Goal: Check status: Check status

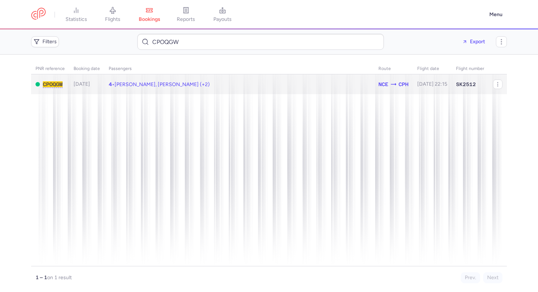
click at [161, 89] on td "4 • [PERSON_NAME], [PERSON_NAME] (+2)" at bounding box center [239, 84] width 270 height 20
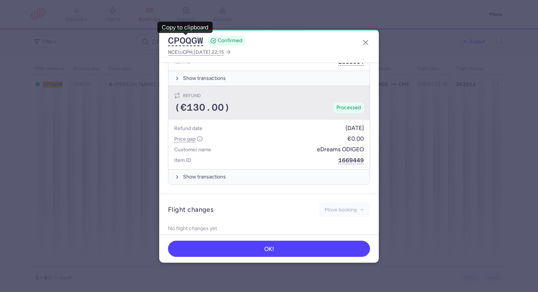
scroll to position [463, 0]
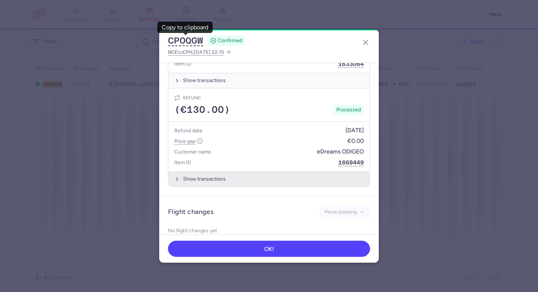
click at [209, 171] on button "Show transactions" at bounding box center [268, 178] width 201 height 15
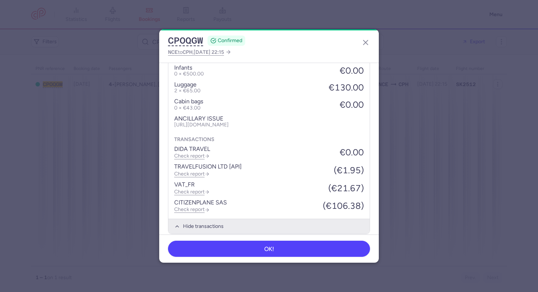
scroll to position [618, 0]
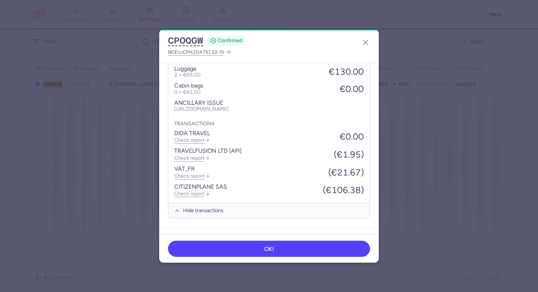
click at [468, 102] on dialog "CPOQGW CONFIRMED NCE to CPH , [DATE] 22:15 General information Summary CP refer…" at bounding box center [269, 145] width 514 height 233
click at [367, 41] on line "button" at bounding box center [365, 42] width 4 height 4
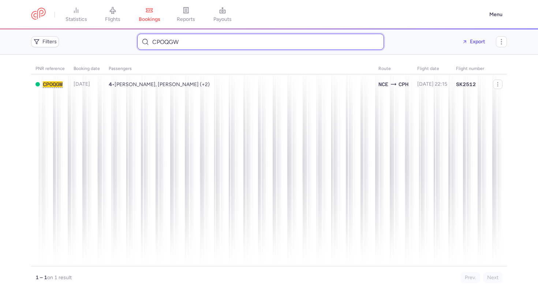
click at [200, 34] on input "CPOQGW" at bounding box center [260, 42] width 247 height 16
paste input "SQY9"
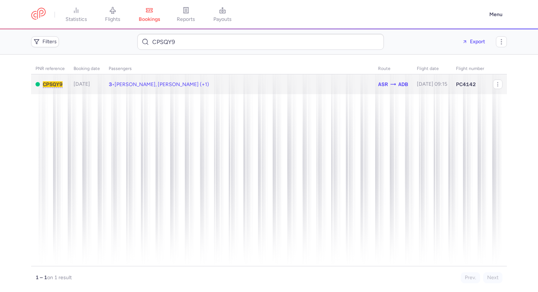
click at [190, 85] on span "[PERSON_NAME], [PERSON_NAME] (+1)" at bounding box center [162, 84] width 94 height 6
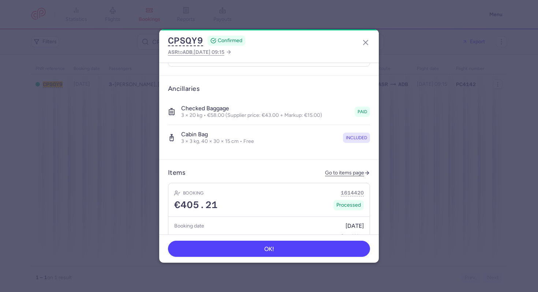
scroll to position [265, 0]
click at [242, 105] on h4 "Checked baggage" at bounding box center [251, 108] width 141 height 7
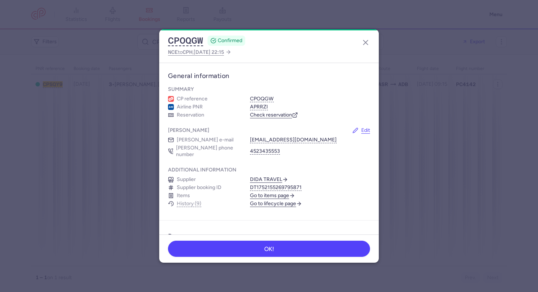
click at [85, 88] on dialog "CPOQGW CONFIRMED NCE to CPH , [DATE] 22:15 General information Summary CP refer…" at bounding box center [269, 145] width 514 height 233
click at [141, 74] on dialog "CPOQGW CONFIRMED NCE to CPH , [DATE] 22:15 General information Summary CP refer…" at bounding box center [269, 145] width 514 height 233
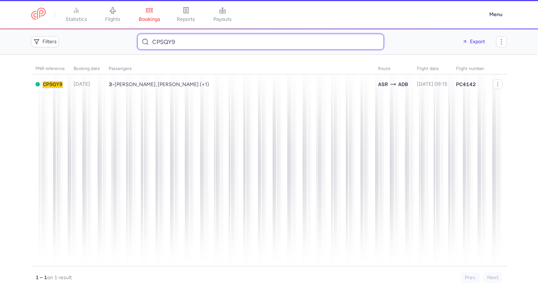
click at [200, 42] on input "CPSQY9" at bounding box center [260, 42] width 247 height 16
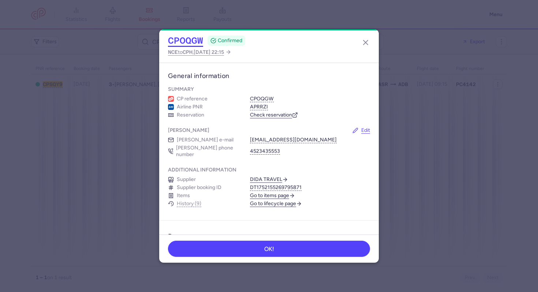
click at [186, 38] on button "CPOQGW" at bounding box center [185, 40] width 35 height 11
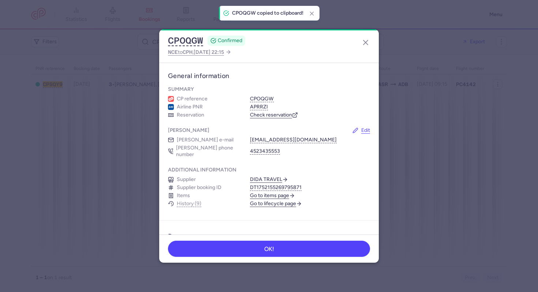
click at [131, 45] on dialog "CPOQGW CONFIRMED NCE to CPH , [DATE] 22:15 General information Summary CP refer…" at bounding box center [269, 145] width 514 height 233
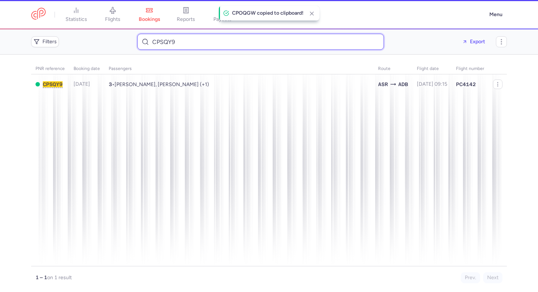
click at [163, 41] on input "CPSQY9" at bounding box center [260, 42] width 247 height 16
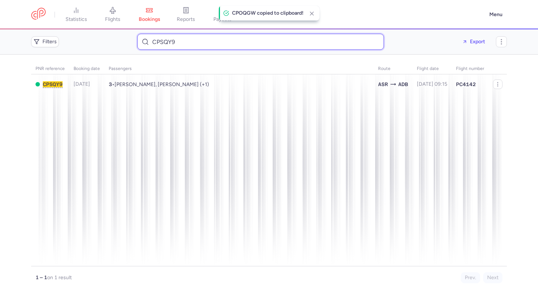
paste input "OQGW"
type input "CPOQGW"
click at [171, 40] on input "CPOQGW" at bounding box center [260, 42] width 247 height 16
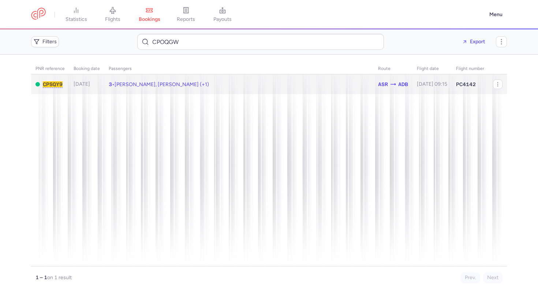
click at [165, 87] on td "3 • [PERSON_NAME], [PERSON_NAME] (+1)" at bounding box center [238, 84] width 269 height 20
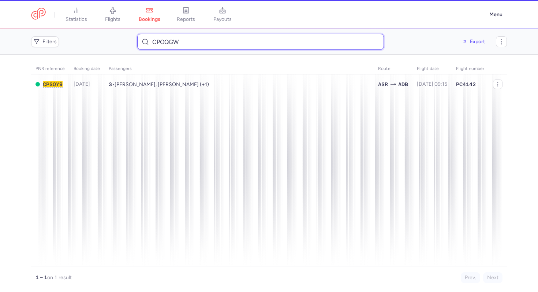
click at [203, 41] on input "CPOQGW" at bounding box center [260, 42] width 247 height 16
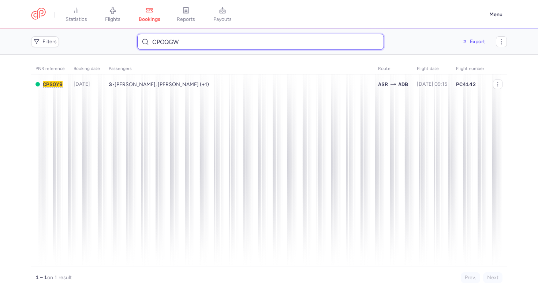
click at [203, 41] on input "CPOQGW" at bounding box center [260, 42] width 247 height 16
paste input "SQY9"
type input "CPSQY9"
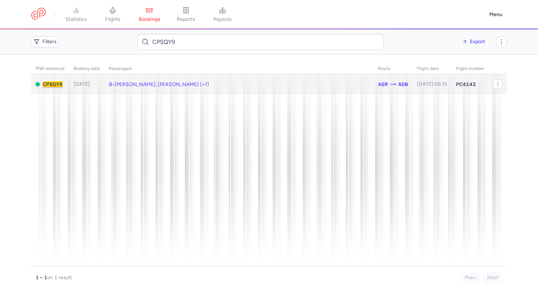
click at [205, 81] on td "3 • [PERSON_NAME], [PERSON_NAME] (+1)" at bounding box center [238, 84] width 269 height 20
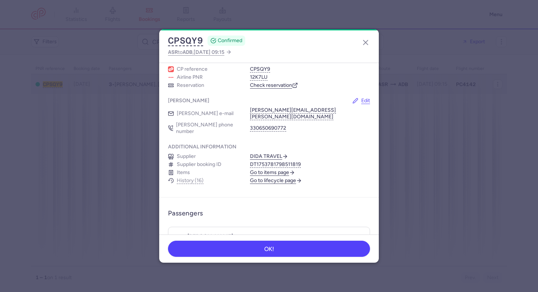
scroll to position [36, 0]
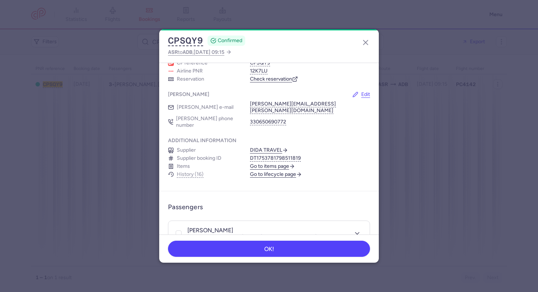
click at [276, 171] on link "Go to lifecycle page" at bounding box center [276, 174] width 52 height 7
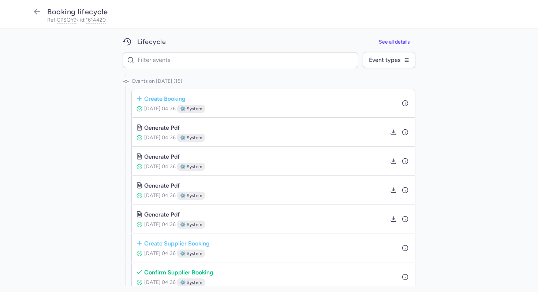
click at [257, 111] on div "create booking [DATE] 04:36 ⚙️ system" at bounding box center [273, 102] width 274 height 19
click at [403, 104] on icon "button" at bounding box center [405, 103] width 7 height 7
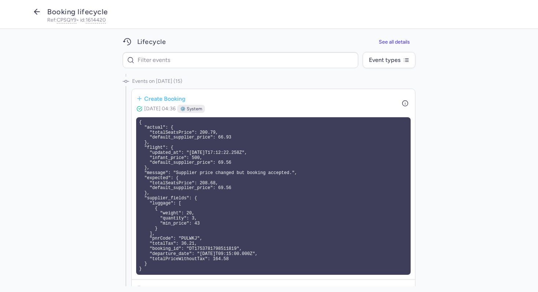
click at [38, 11] on icon "button" at bounding box center [37, 11] width 9 height 9
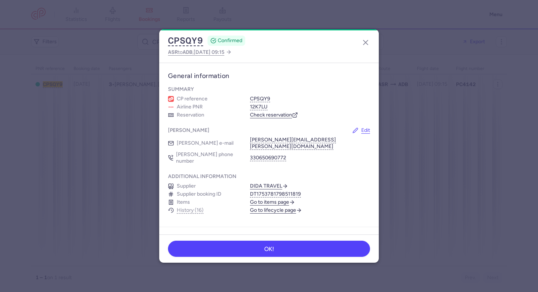
click at [123, 131] on dialog "CPSQY9 CONFIRMED ASR to ADB , [DATE] 09:15 General information Summary CP refer…" at bounding box center [269, 145] width 514 height 233
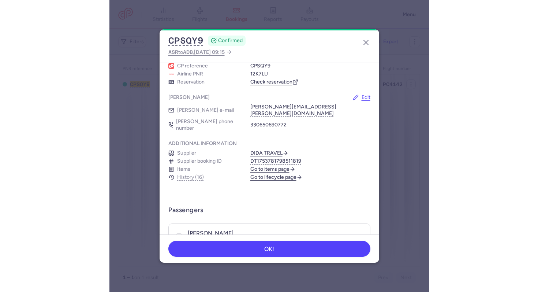
scroll to position [45, 0]
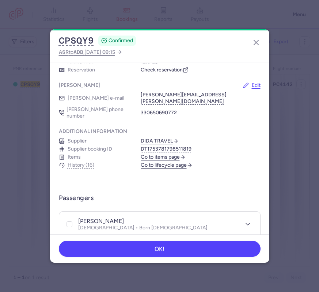
click at [175, 162] on link "Go to lifecycle page" at bounding box center [167, 165] width 52 height 7
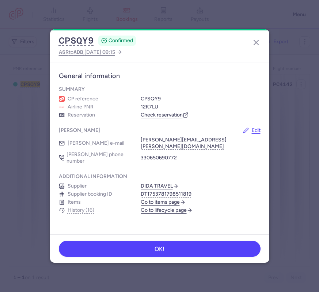
click at [87, 15] on div "CPSQY9 CONFIRMED ASR to ADB , [DATE] 09:15 General information Summary CP refer…" at bounding box center [159, 146] width 319 height 292
click at [255, 42] on icon "button" at bounding box center [256, 42] width 9 height 9
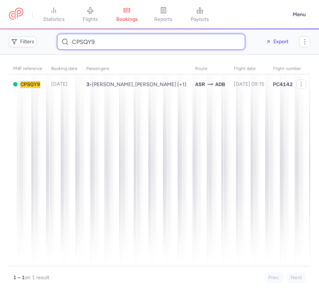
click at [139, 49] on input "CPSQY9" at bounding box center [151, 42] width 189 height 16
paste input "RWKK"
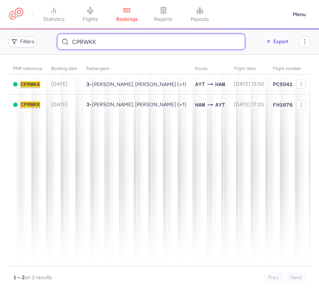
click at [145, 44] on input "CPRWKK" at bounding box center [151, 42] width 189 height 16
paste input "OQGW"
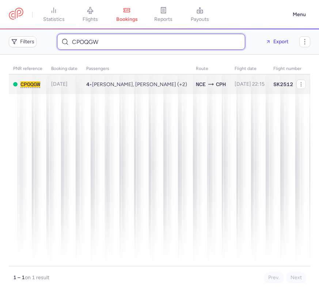
type input "CPOQGW"
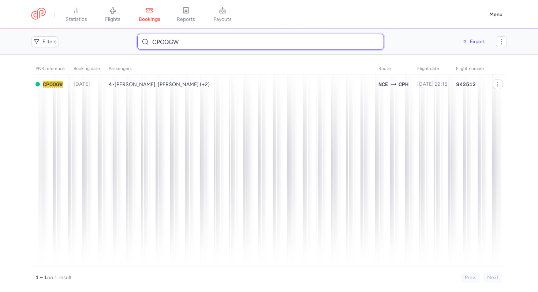
click at [170, 41] on input "CPOQGW" at bounding box center [260, 42] width 247 height 16
